Goal: Task Accomplishment & Management: Complete application form

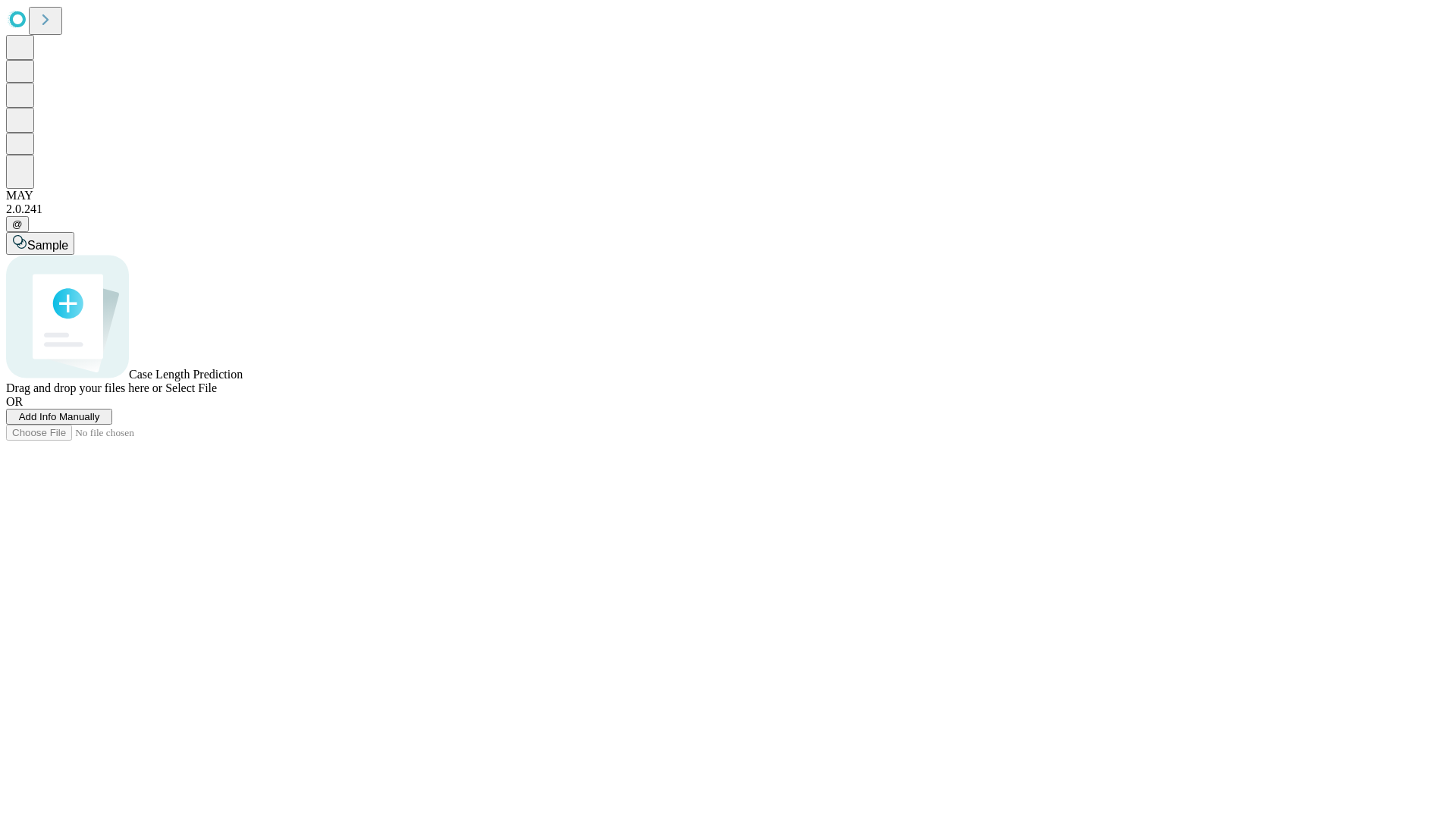
click at [100, 422] on span "Add Info Manually" at bounding box center [59, 417] width 81 height 11
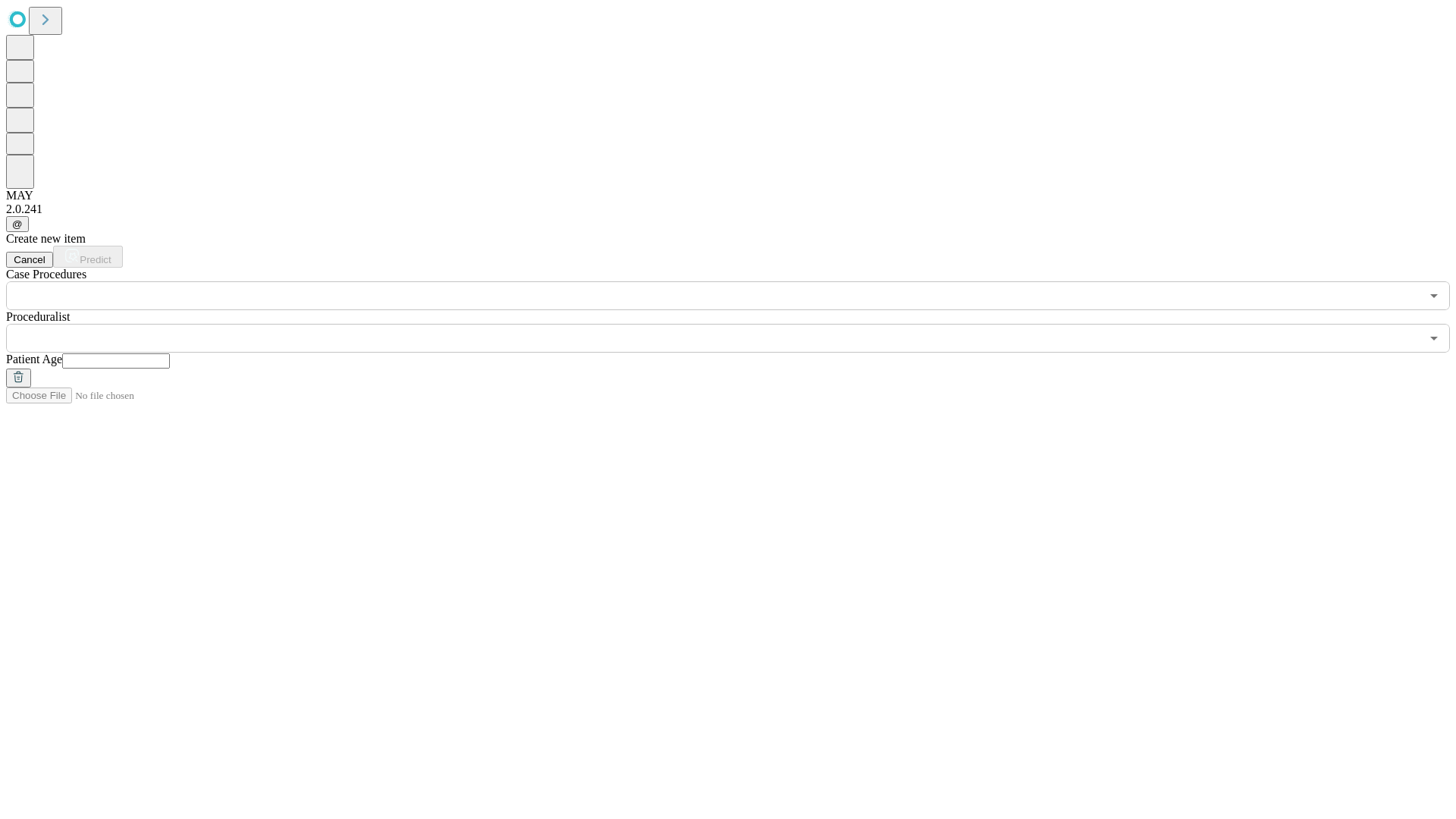
click at [170, 353] on input "text" at bounding box center [116, 360] width 108 height 15
type input "**"
click at [739, 324] on input "text" at bounding box center [713, 338] width 1414 height 29
